Goal: Check status: Check status

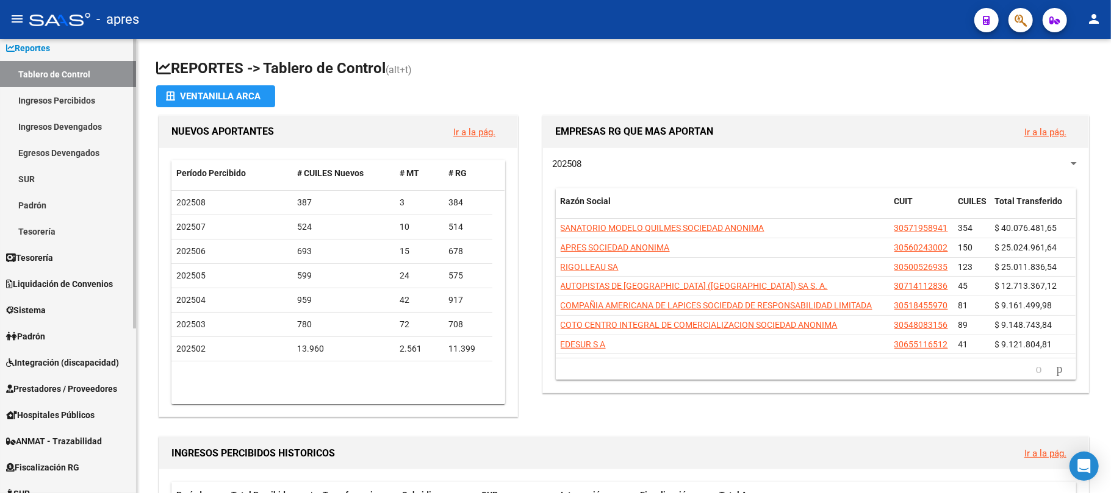
scroll to position [244, 0]
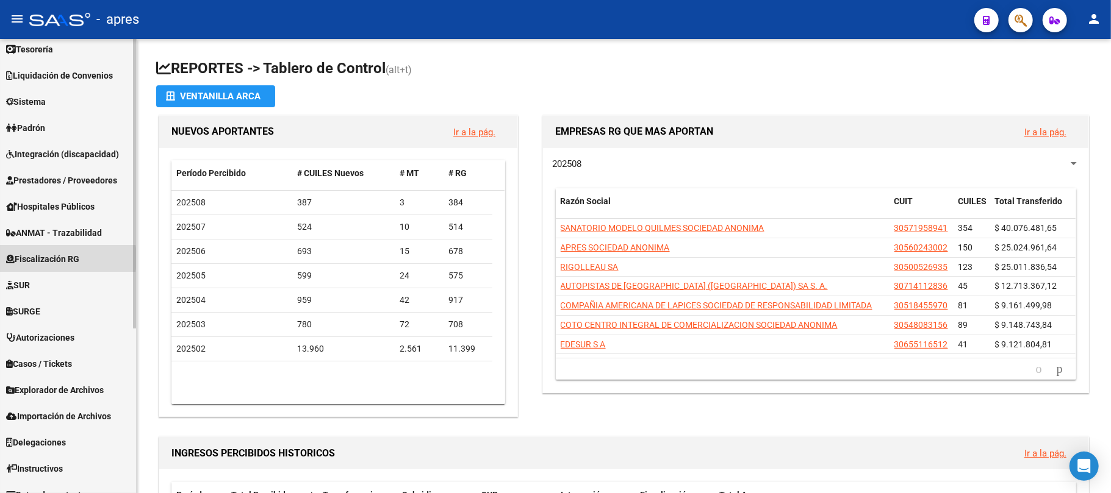
click at [45, 259] on span "Fiscalización RG" at bounding box center [42, 259] width 73 height 13
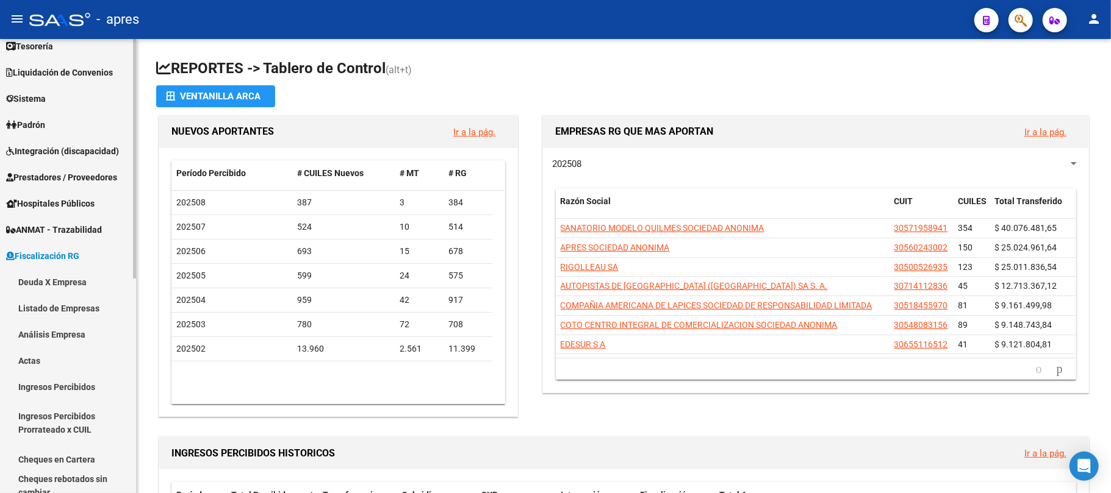
scroll to position [61, 0]
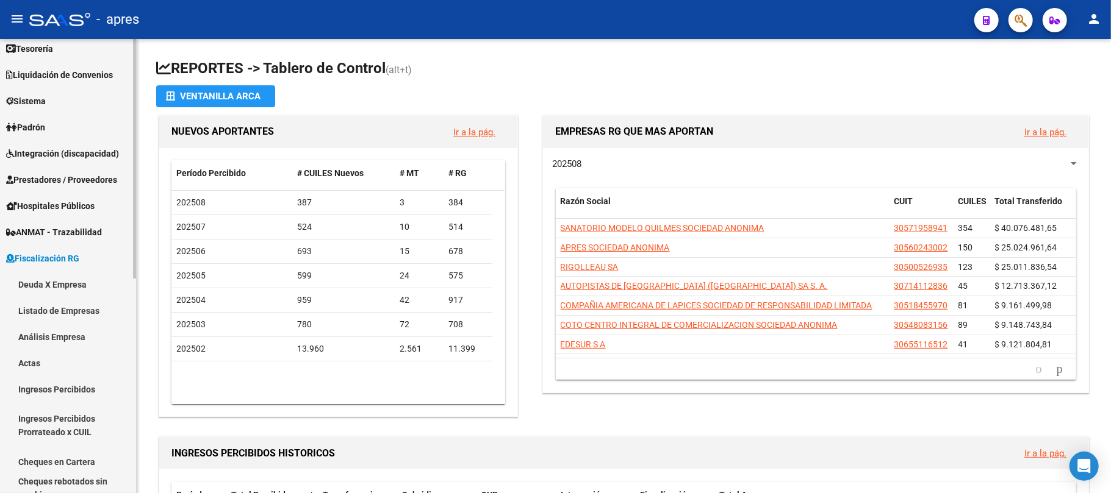
click at [45, 259] on span "Fiscalización RG" at bounding box center [42, 258] width 73 height 13
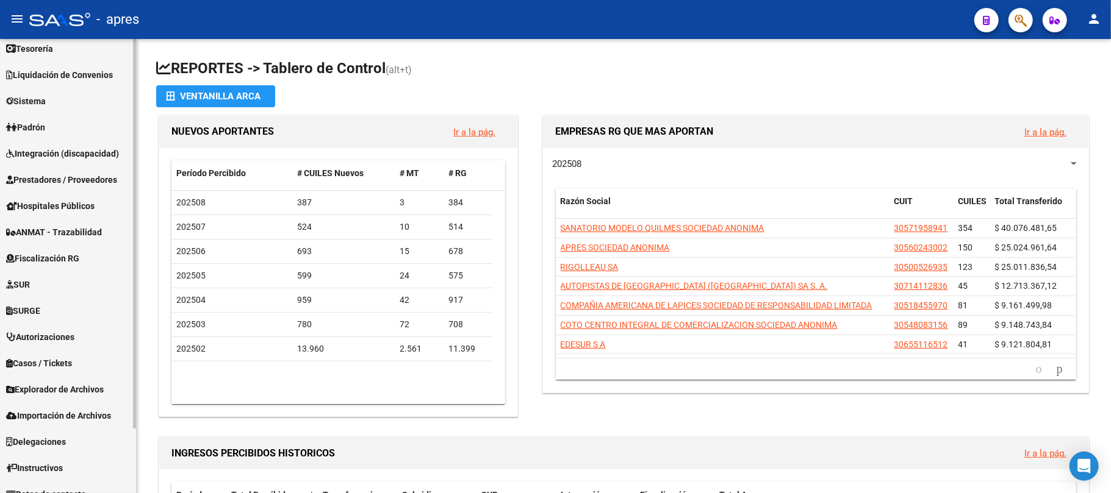
click at [74, 137] on link "Padrón" at bounding box center [68, 127] width 136 height 26
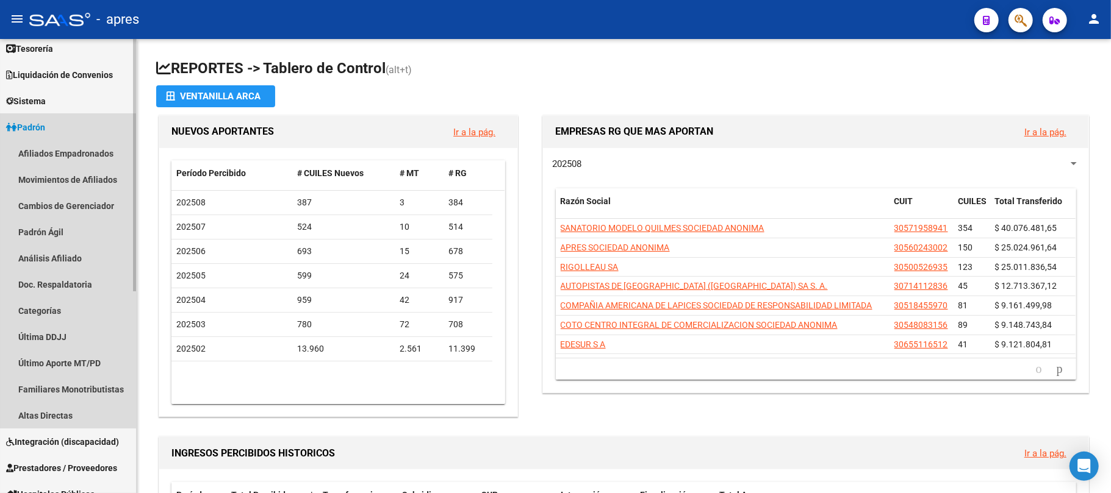
click at [73, 135] on link "Padrón" at bounding box center [68, 127] width 136 height 26
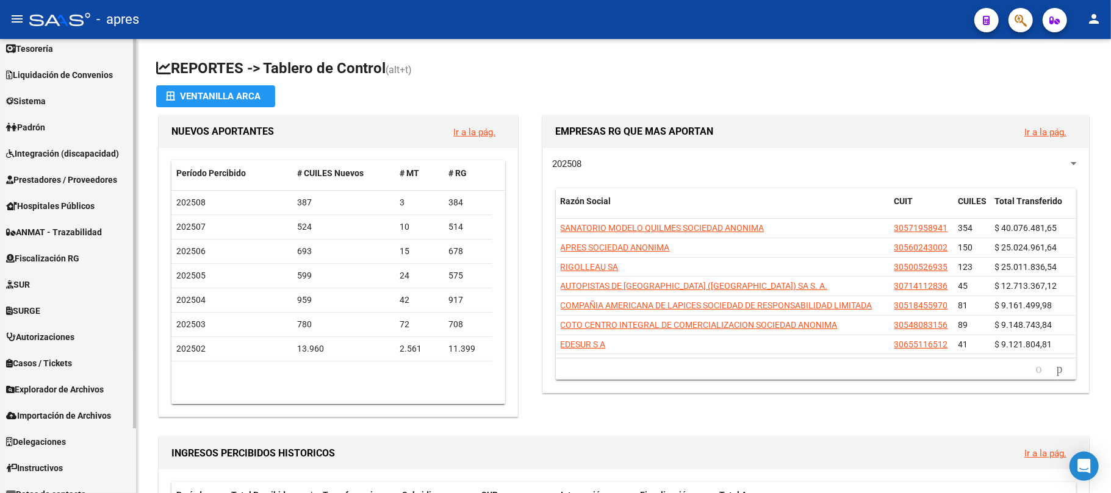
click at [72, 152] on span "Integración (discapacidad)" at bounding box center [62, 153] width 113 height 13
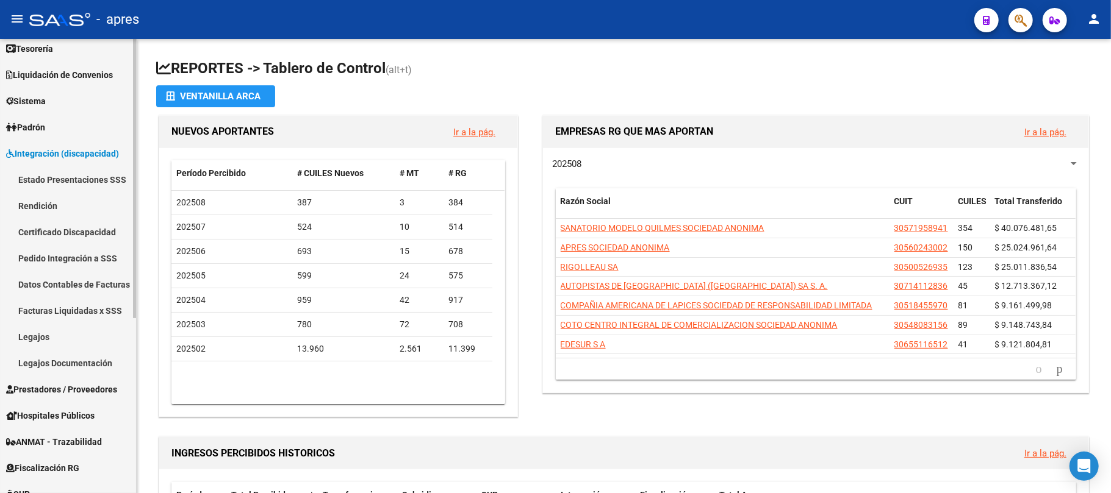
click at [47, 206] on link "Rendición" at bounding box center [68, 206] width 136 height 26
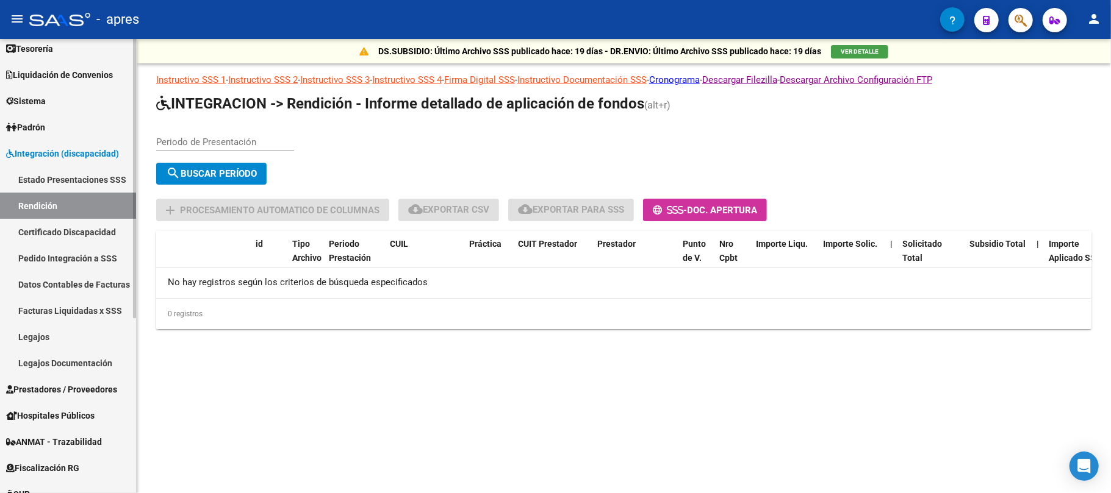
click at [95, 171] on link "Estado Presentaciones SSS" at bounding box center [68, 180] width 136 height 26
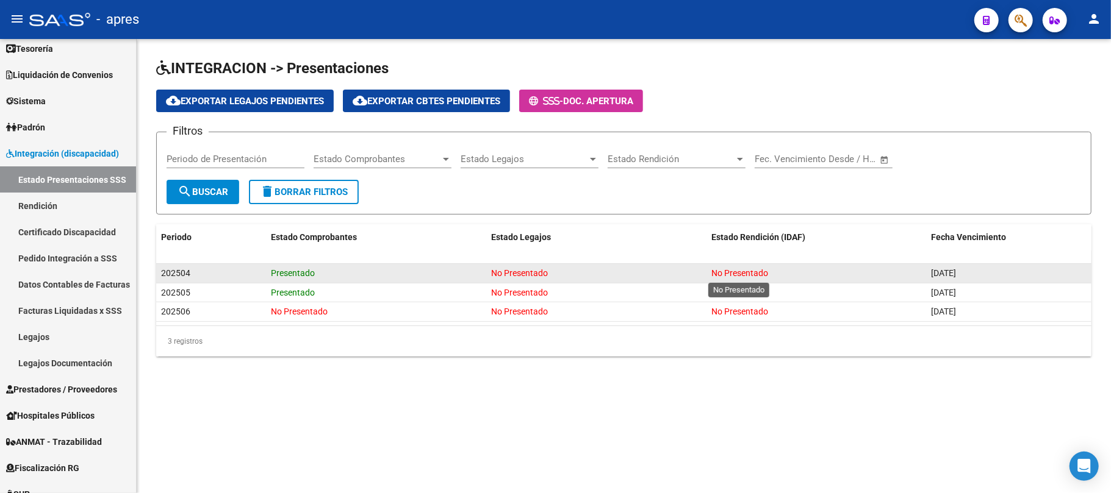
drag, startPoint x: 708, startPoint y: 262, endPoint x: 776, endPoint y: 273, distance: 69.9
click at [772, 270] on div "Periodo Estado Comprobantes Estado Legajos Estado Rendición (IDAF) Fecha Vencim…" at bounding box center [623, 290] width 935 height 132
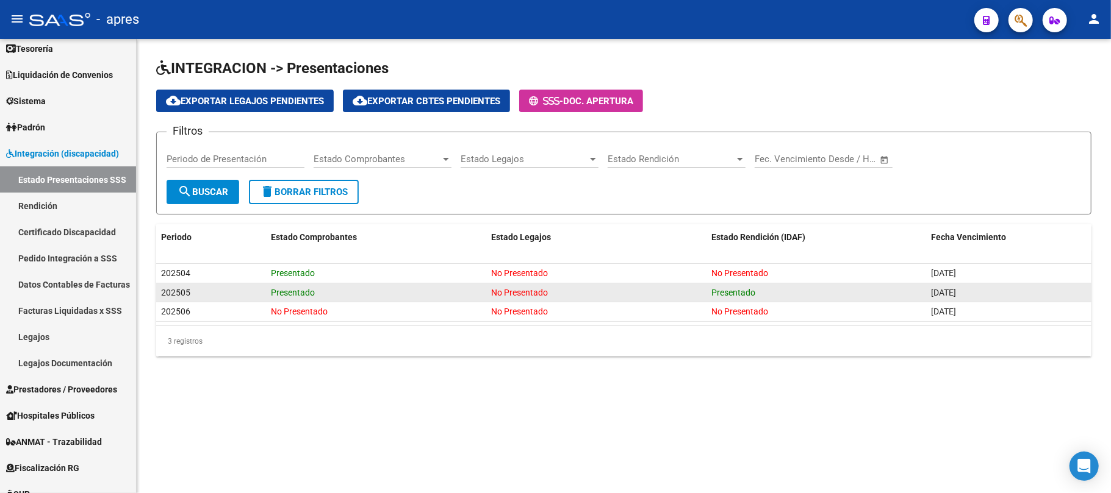
click at [796, 286] on div "Presentado" at bounding box center [816, 293] width 210 height 14
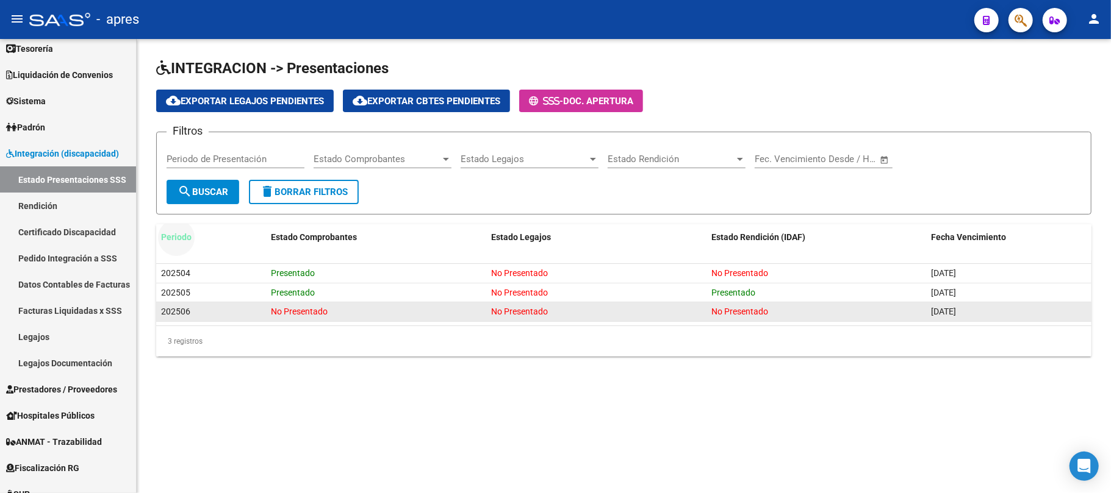
drag, startPoint x: 231, startPoint y: 247, endPoint x: 1091, endPoint y: 304, distance: 861.9
click at [1091, 304] on div "Periodo Estado Comprobantes Estado Legajos Estado Rendición (IDAF) Fecha Vencim…" at bounding box center [623, 290] width 935 height 132
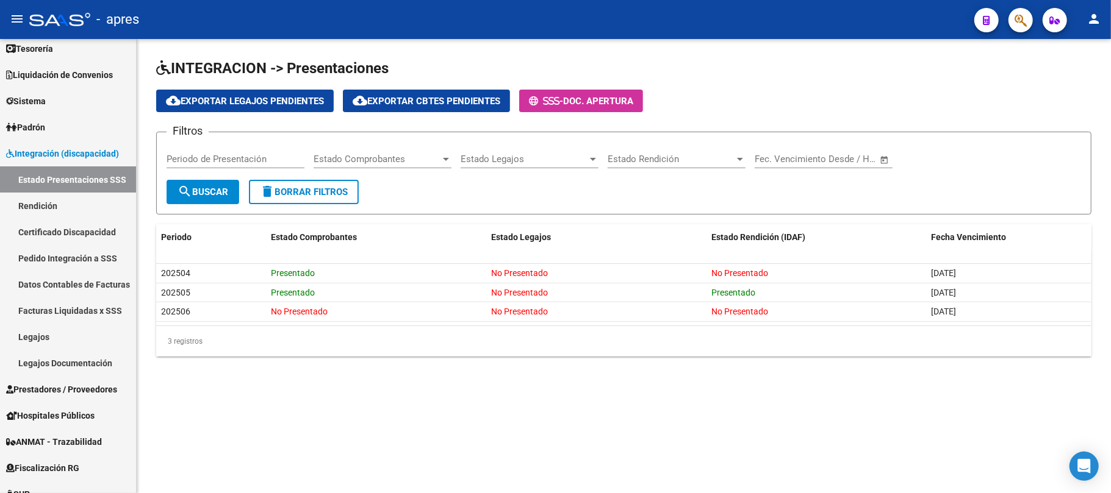
click at [1045, 385] on div "INTEGRACION -> Presentaciones cloud_download Exportar Legajos Pendientes cloud_…" at bounding box center [624, 217] width 974 height 357
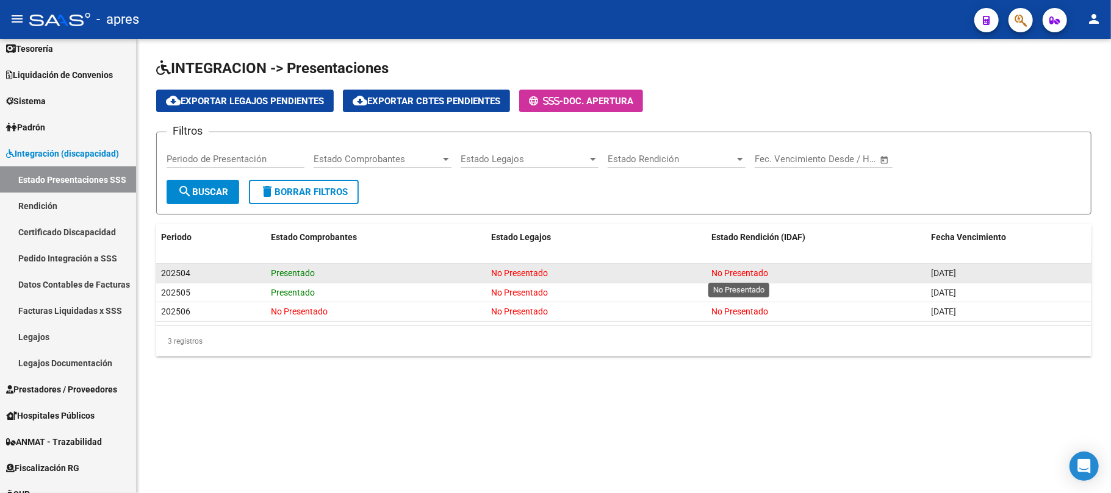
click at [755, 272] on span "No Presentado" at bounding box center [739, 273] width 57 height 10
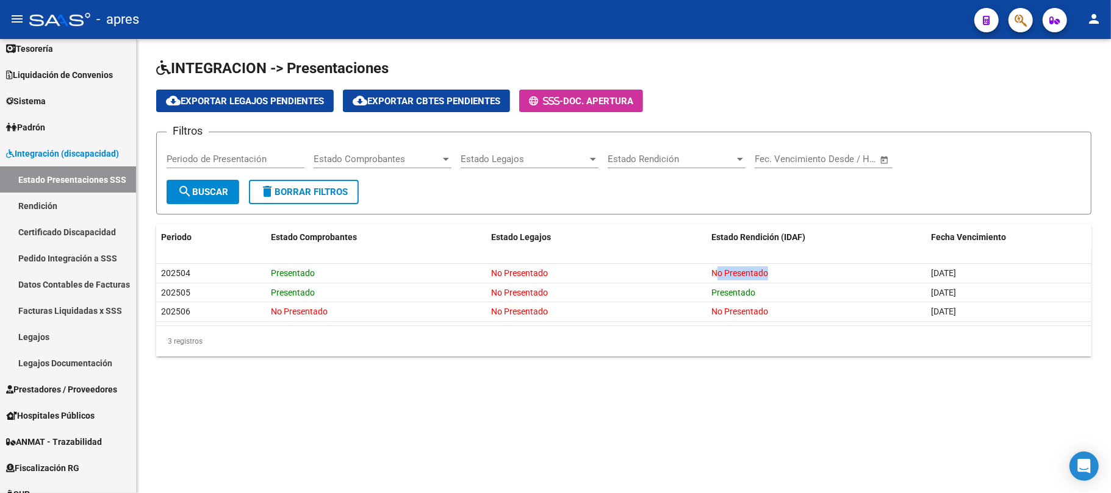
click at [789, 376] on div "INTEGRACION -> Presentaciones cloud_download Exportar Legajos Pendientes cloud_…" at bounding box center [624, 217] width 974 height 357
click at [765, 235] on span "Estado Rendición (IDAF)" at bounding box center [758, 237] width 94 height 10
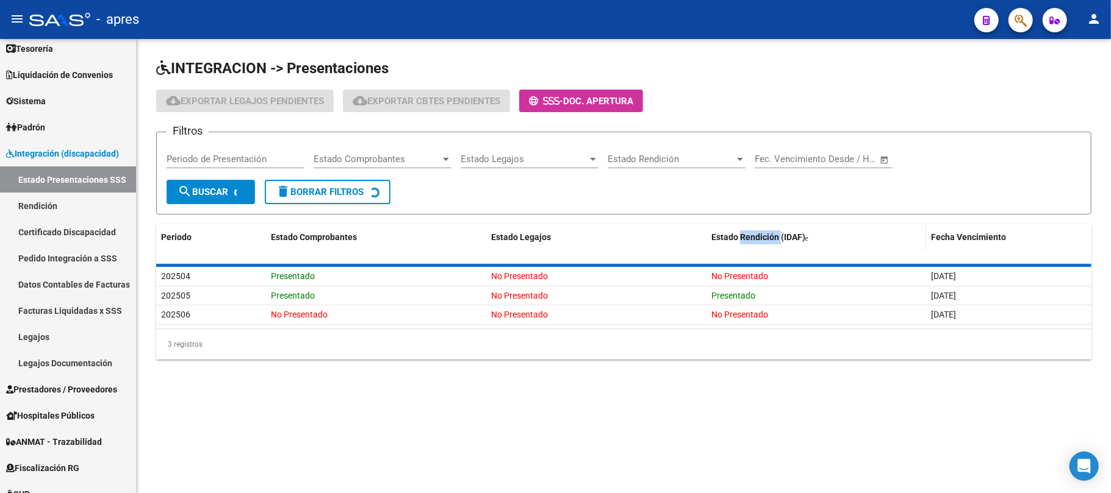
click at [765, 235] on span "Estado Rendición (IDAF)" at bounding box center [758, 237] width 94 height 10
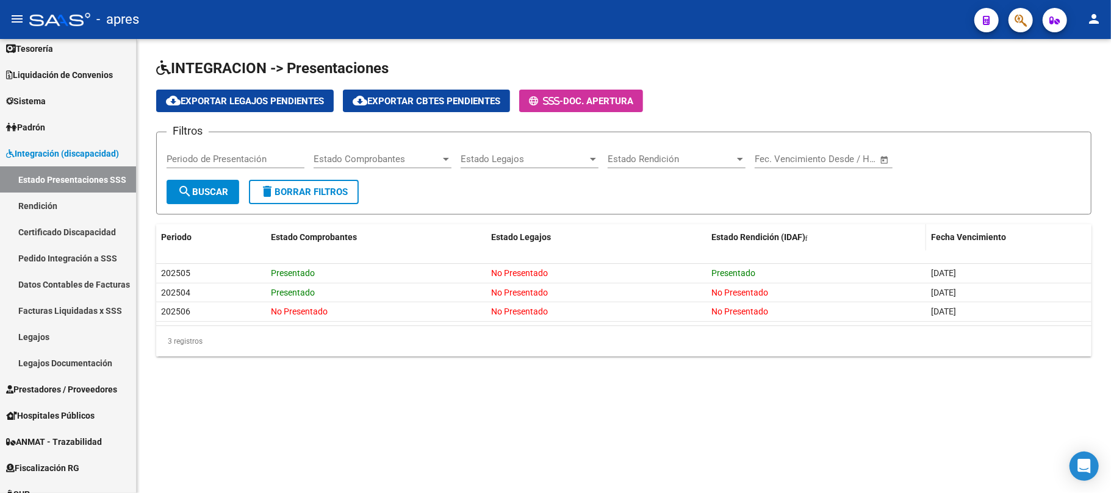
click at [808, 237] on span at bounding box center [806, 238] width 2 height 7
click at [203, 240] on div "Periodo" at bounding box center [211, 238] width 100 height 14
click at [196, 238] on div "Periodo" at bounding box center [211, 238] width 100 height 14
click at [183, 235] on span "Periodo" at bounding box center [176, 237] width 30 height 10
click at [844, 395] on div "INTEGRACION -> Presentaciones cloud_download Exportar Legajos Pendientes cloud_…" at bounding box center [624, 217] width 974 height 357
